Goal: Transaction & Acquisition: Register for event/course

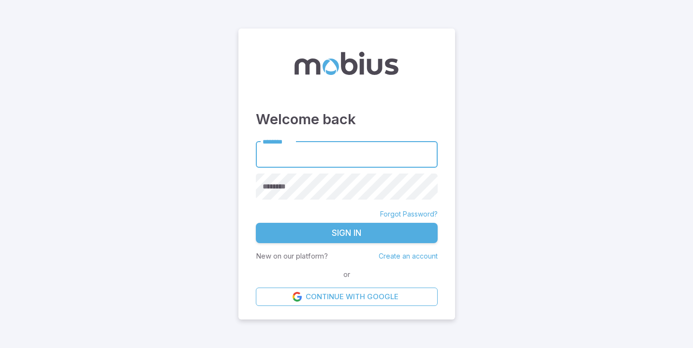
click at [401, 257] on link "Create an account" at bounding box center [408, 256] width 59 height 8
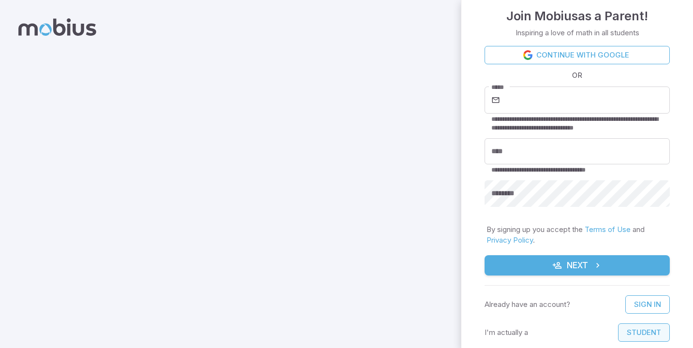
scroll to position [12, 0]
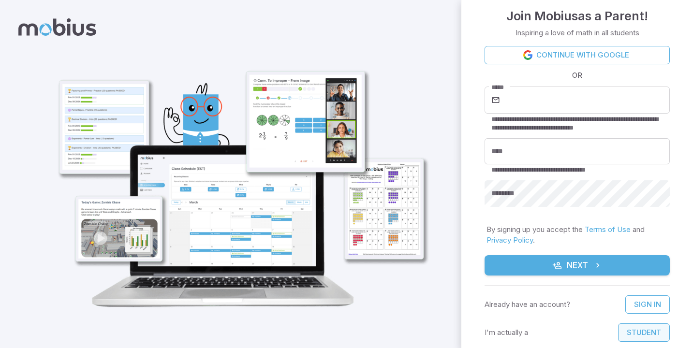
click at [656, 332] on button "Student" at bounding box center [644, 332] width 52 height 18
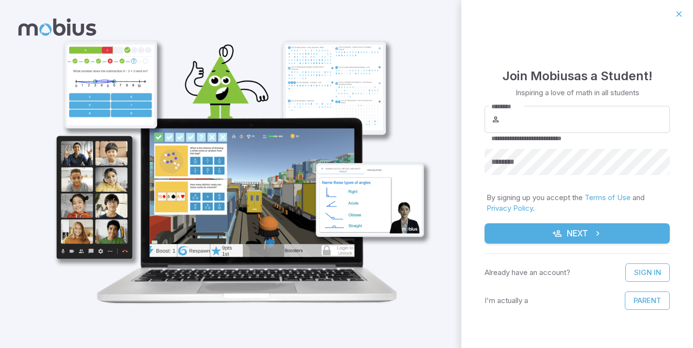
scroll to position [0, 0]
click at [646, 298] on button "Parent" at bounding box center [647, 301] width 45 height 18
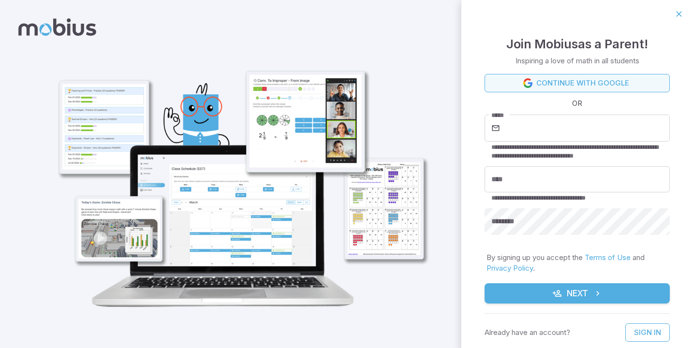
click at [566, 84] on link "Continue with Google" at bounding box center [576, 83] width 185 height 18
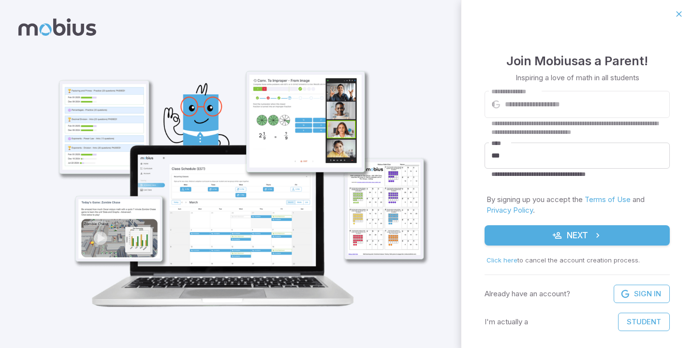
click at [544, 237] on button "Next" at bounding box center [576, 235] width 185 height 20
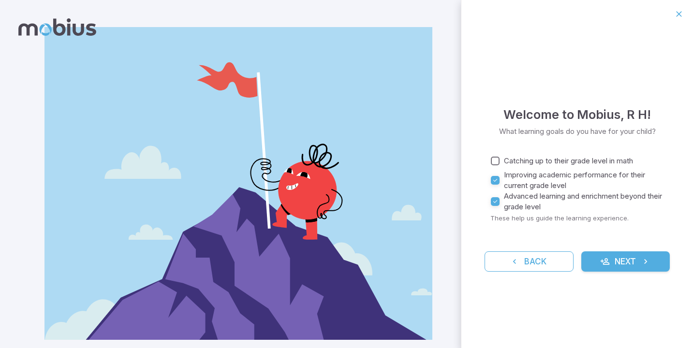
click at [602, 266] on button "Next" at bounding box center [625, 261] width 89 height 20
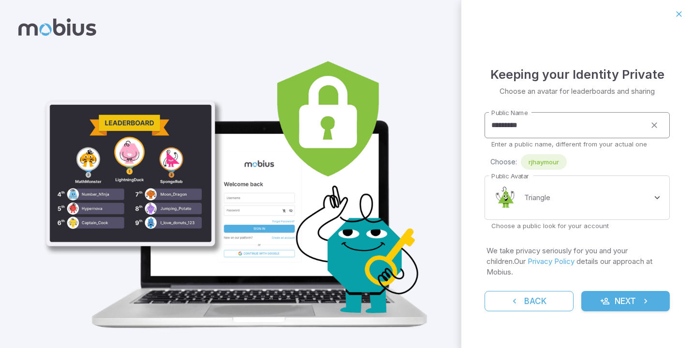
click at [527, 131] on input "*********" at bounding box center [564, 125] width 161 height 27
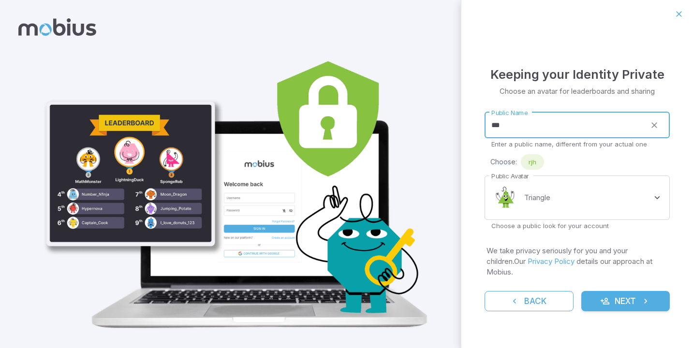
type input "***"
click at [610, 302] on button "Next" at bounding box center [625, 301] width 89 height 20
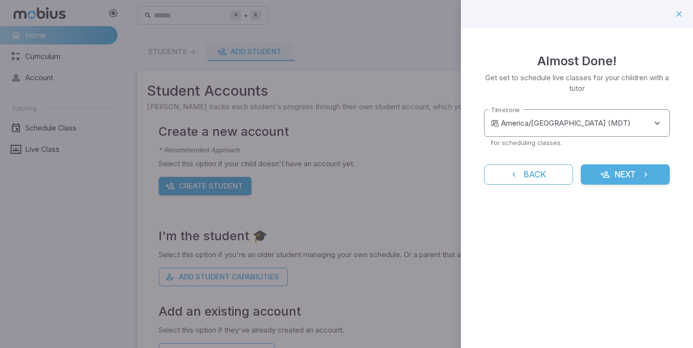
click at [561, 122] on body "**********" at bounding box center [346, 191] width 693 height 383
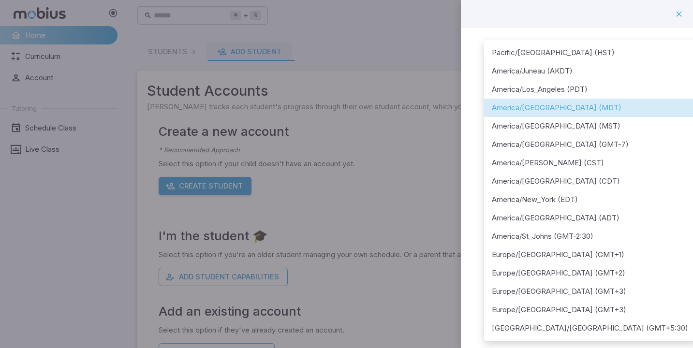
click at [532, 106] on li "America/Denver (MDT)" at bounding box center [591, 108] width 214 height 18
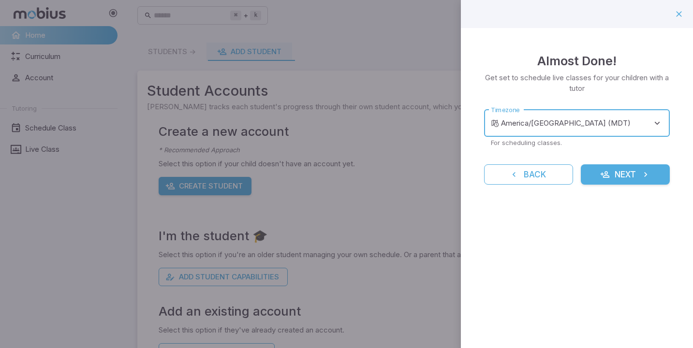
click at [629, 175] on button "Next" at bounding box center [625, 174] width 89 height 20
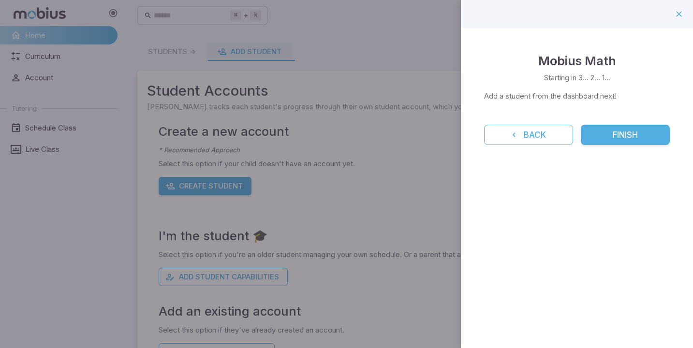
click at [623, 133] on button "Finish" at bounding box center [625, 135] width 89 height 20
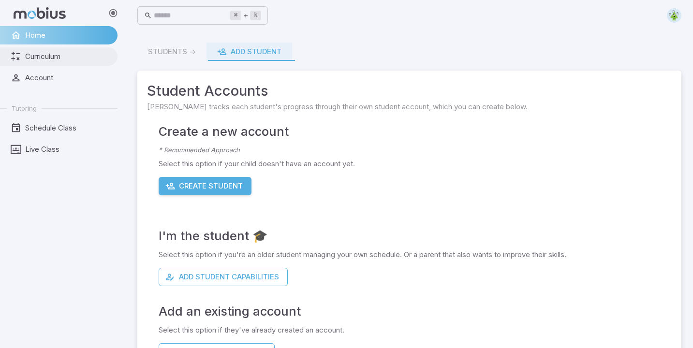
click at [54, 56] on span "Curriculum" at bounding box center [68, 56] width 86 height 11
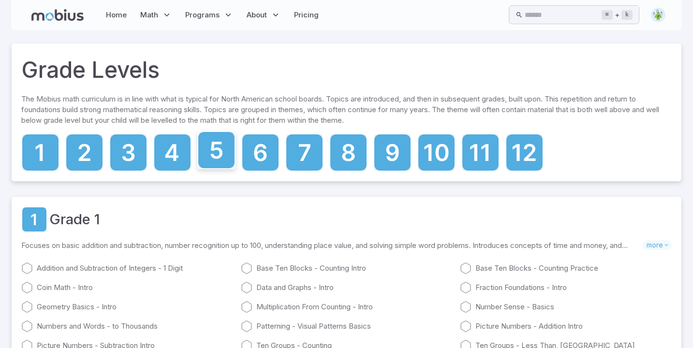
click at [218, 149] on icon at bounding box center [216, 150] width 12 height 17
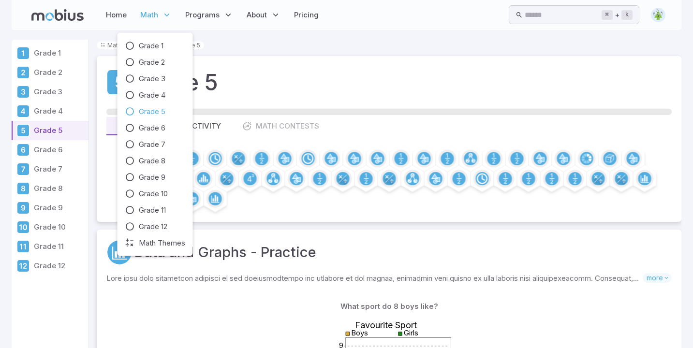
click at [167, 14] on icon at bounding box center [167, 15] width 10 height 10
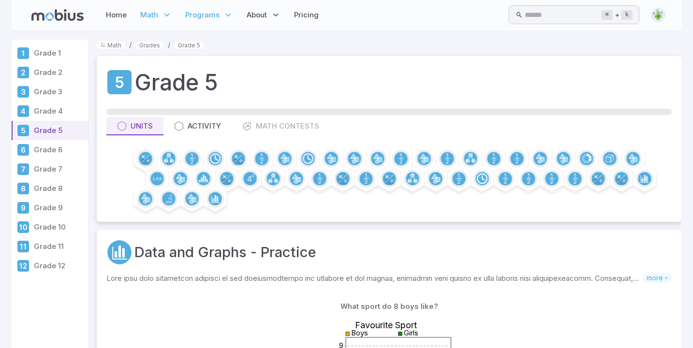
click at [219, 14] on p "Programs" at bounding box center [209, 15] width 54 height 22
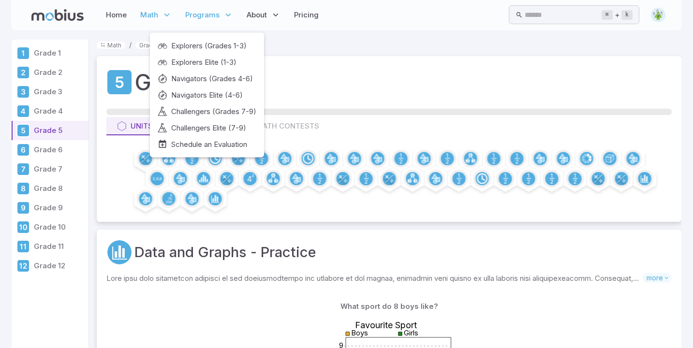
click at [219, 14] on p "Programs" at bounding box center [209, 15] width 54 height 22
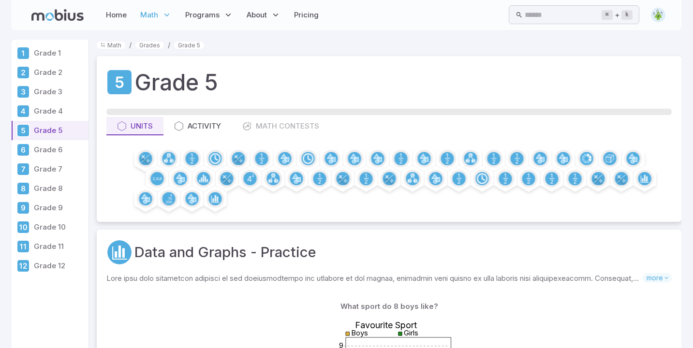
click at [322, 44] on ol "Math / Grades / Grade 5" at bounding box center [389, 45] width 585 height 11
